Goal: Find specific page/section: Find specific page/section

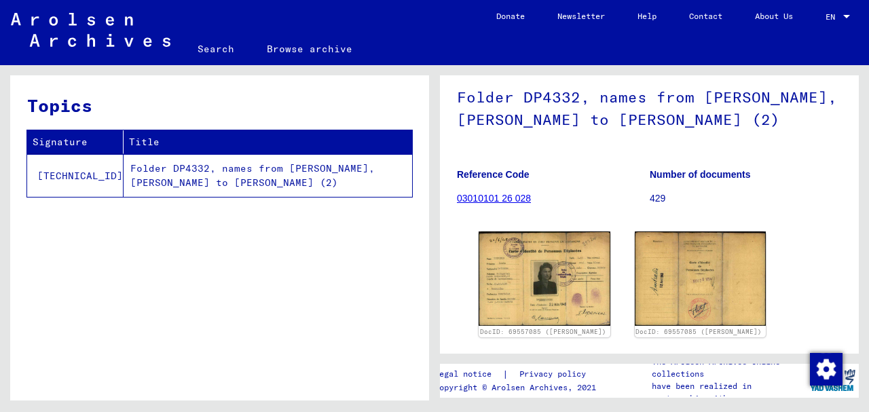
scroll to position [136, 0]
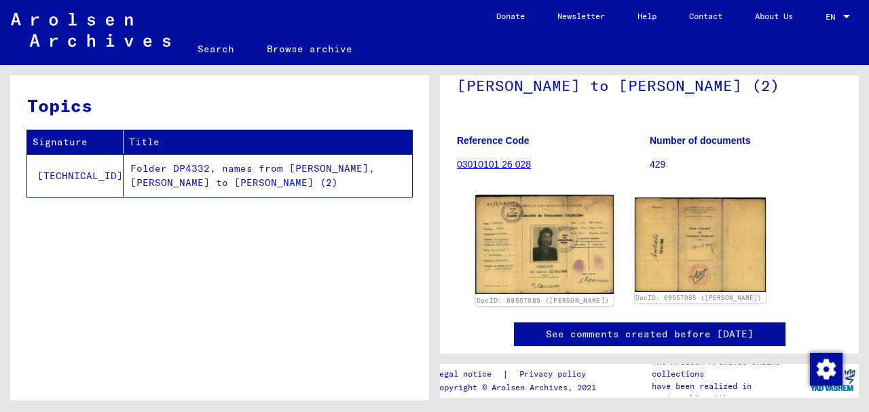
click at [537, 259] on img at bounding box center [544, 244] width 138 height 99
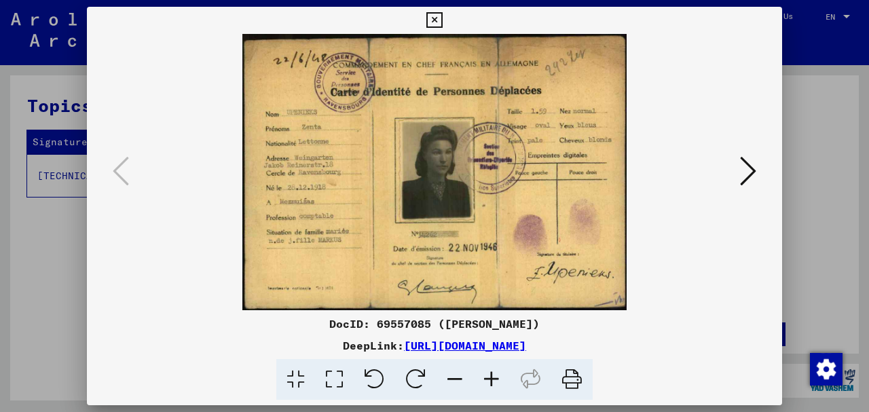
click at [491, 375] on icon at bounding box center [491, 379] width 37 height 41
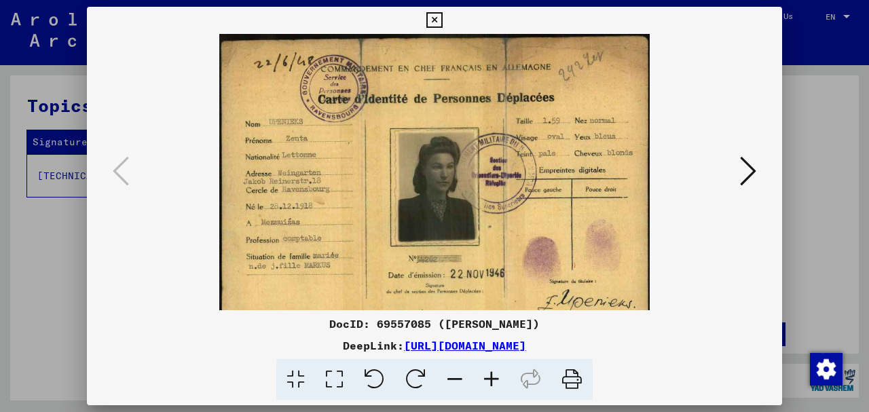
click at [491, 375] on icon at bounding box center [491, 379] width 37 height 41
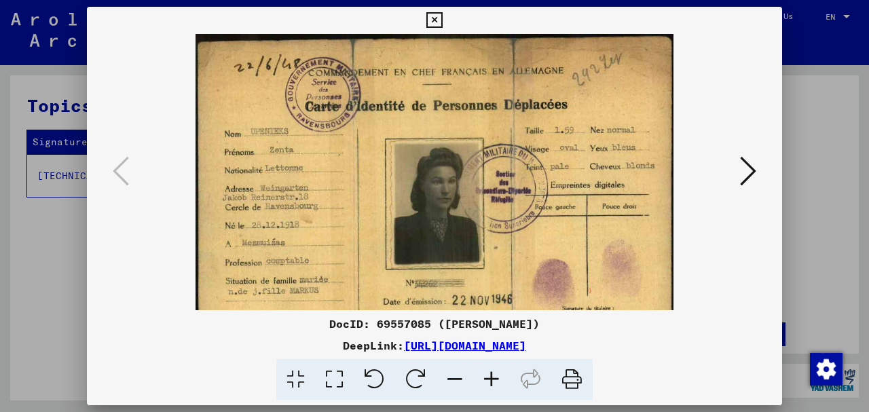
click at [491, 375] on icon at bounding box center [491, 379] width 37 height 41
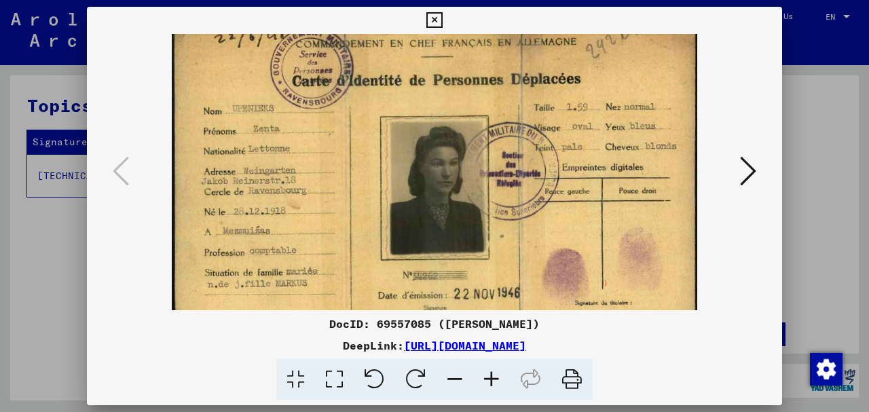
scroll to position [31, 0]
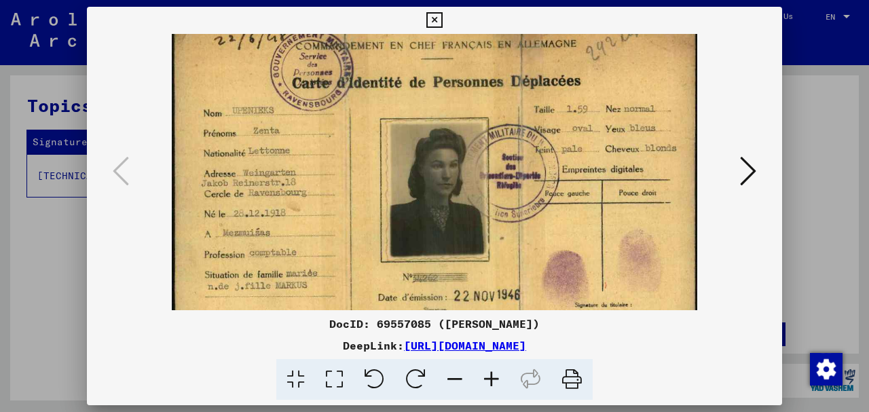
drag, startPoint x: 247, startPoint y: 204, endPoint x: 271, endPoint y: 184, distance: 30.8
click at [271, 184] on img at bounding box center [434, 192] width 525 height 378
click at [436, 17] on icon at bounding box center [434, 20] width 16 height 16
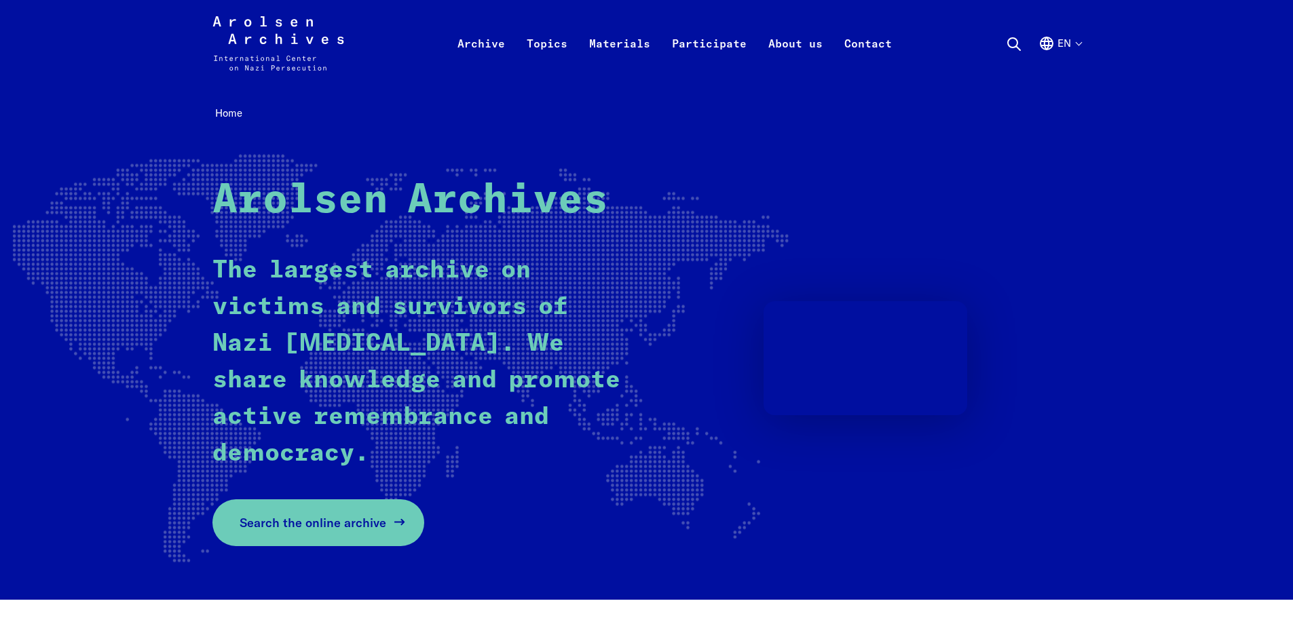
click at [311, 524] on span "Search the online archive" at bounding box center [313, 523] width 147 height 18
